Goal: Task Accomplishment & Management: Use online tool/utility

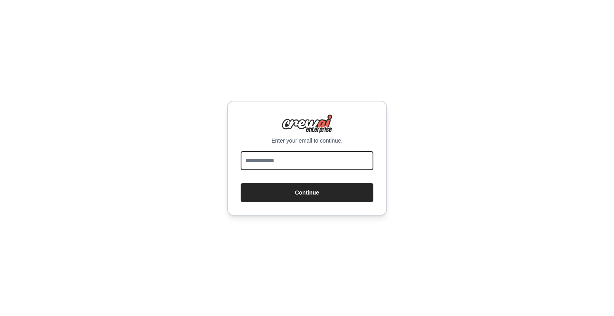
drag, startPoint x: 0, startPoint y: 0, endPoint x: 300, endPoint y: 161, distance: 340.0
click at [300, 161] on input "email" at bounding box center [307, 160] width 133 height 19
type input "**********"
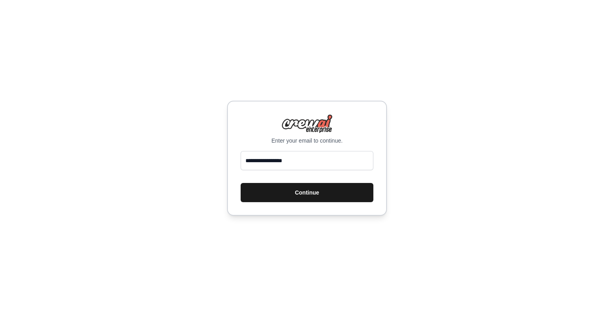
click at [288, 196] on button "Continue" at bounding box center [307, 192] width 133 height 19
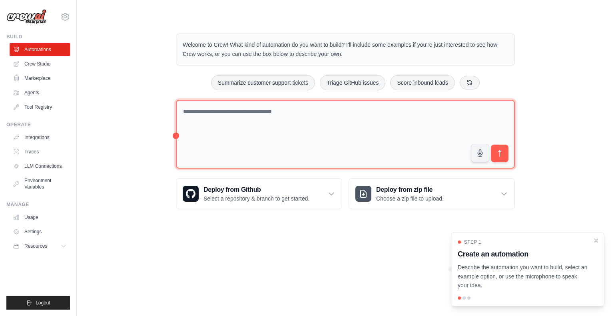
click at [236, 115] on textarea at bounding box center [345, 134] width 339 height 69
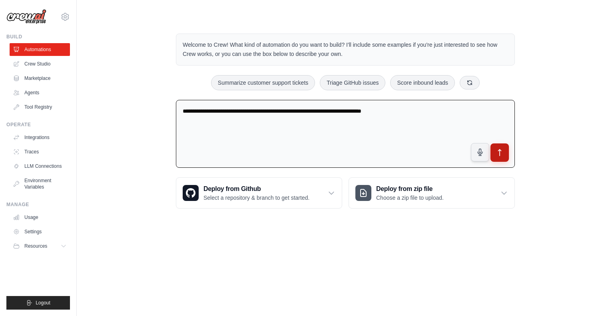
type textarea "**********"
click at [500, 155] on icon "submit" at bounding box center [500, 153] width 3 height 6
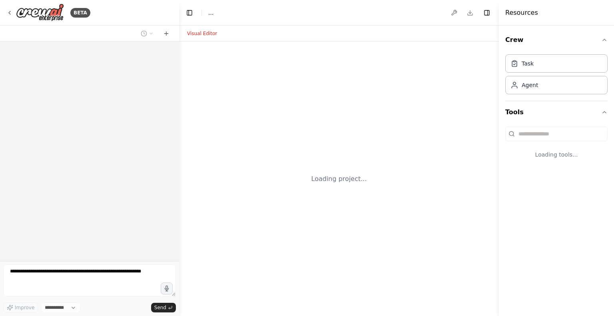
select select "****"
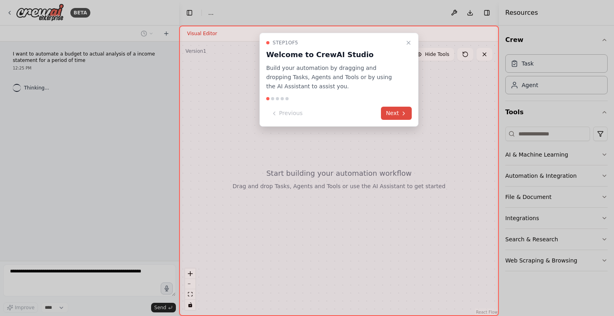
click at [396, 110] on button "Next" at bounding box center [396, 113] width 31 height 13
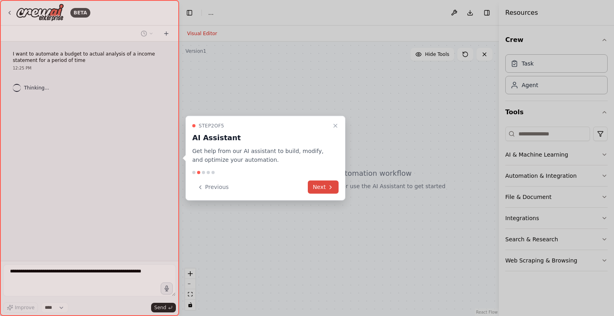
click at [333, 186] on icon at bounding box center [331, 187] width 6 height 6
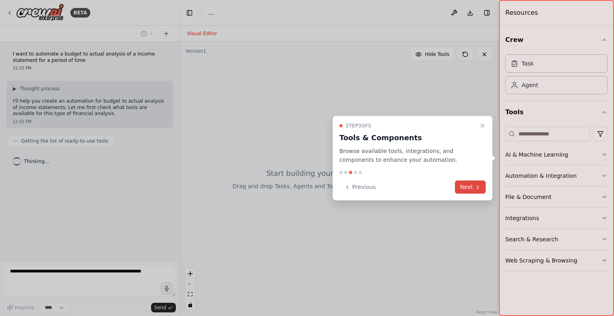
click at [473, 189] on button "Next" at bounding box center [470, 187] width 31 height 13
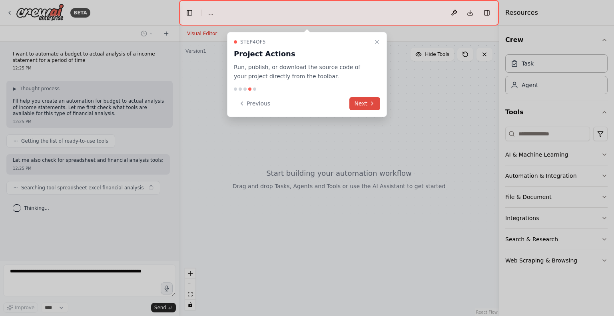
click at [366, 102] on button "Next" at bounding box center [365, 103] width 31 height 13
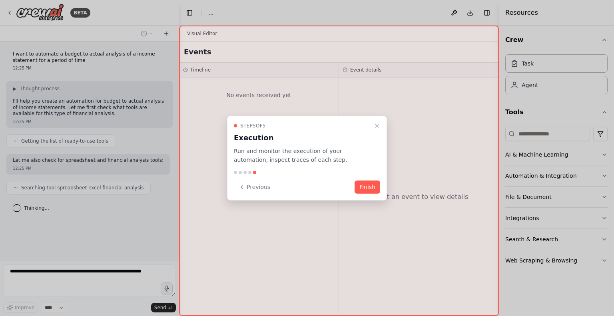
click at [365, 180] on div "Step 5 of 5 Execution Run and monitor the execution of your automation, inspect…" at bounding box center [307, 158] width 160 height 85
click at [368, 184] on button "Finish" at bounding box center [368, 187] width 26 height 13
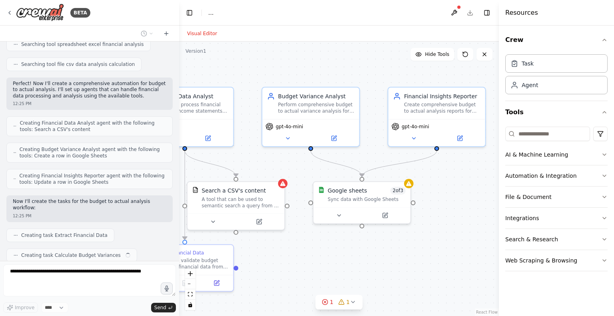
scroll to position [163, 0]
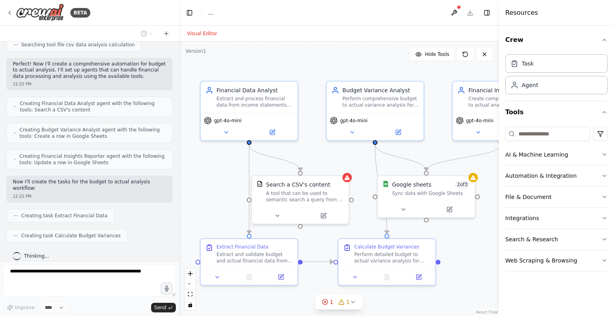
drag, startPoint x: 395, startPoint y: 65, endPoint x: 374, endPoint y: 64, distance: 21.3
click at [374, 64] on div ".deletable-edge-delete-btn { width: 20px; height: 20px; border: 0px solid #ffff…" at bounding box center [339, 179] width 320 height 275
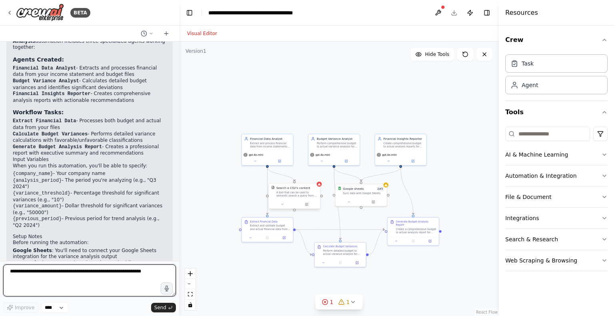
scroll to position [516, 0]
